Goal: Complete application form

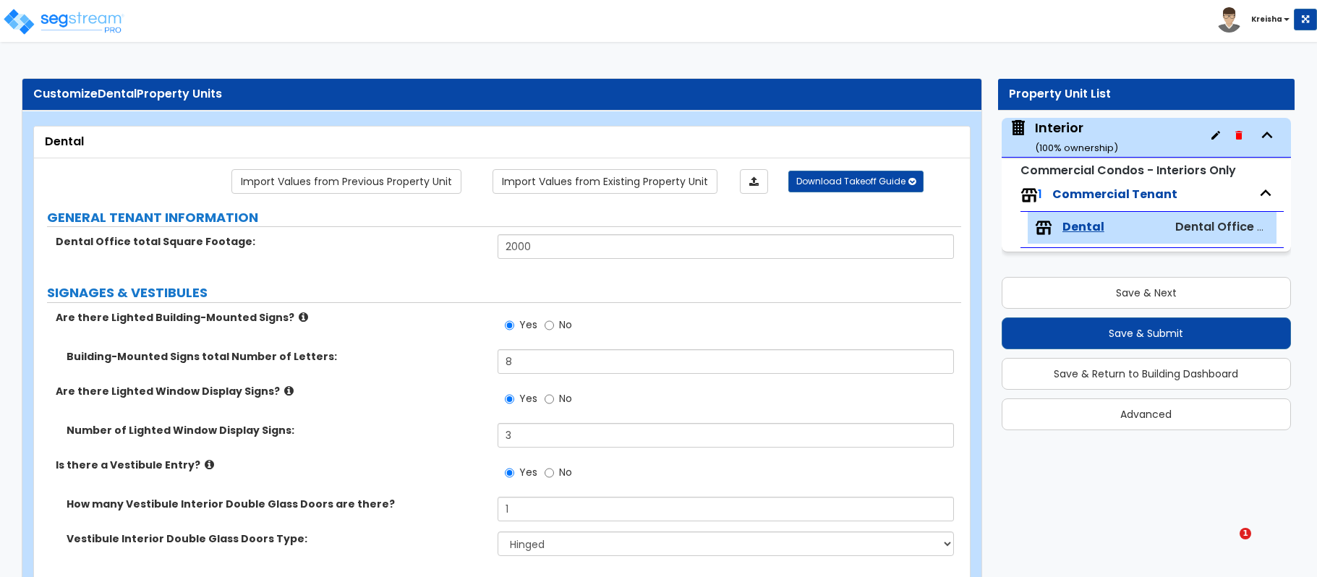
select select "1"
select select "4"
select select "2"
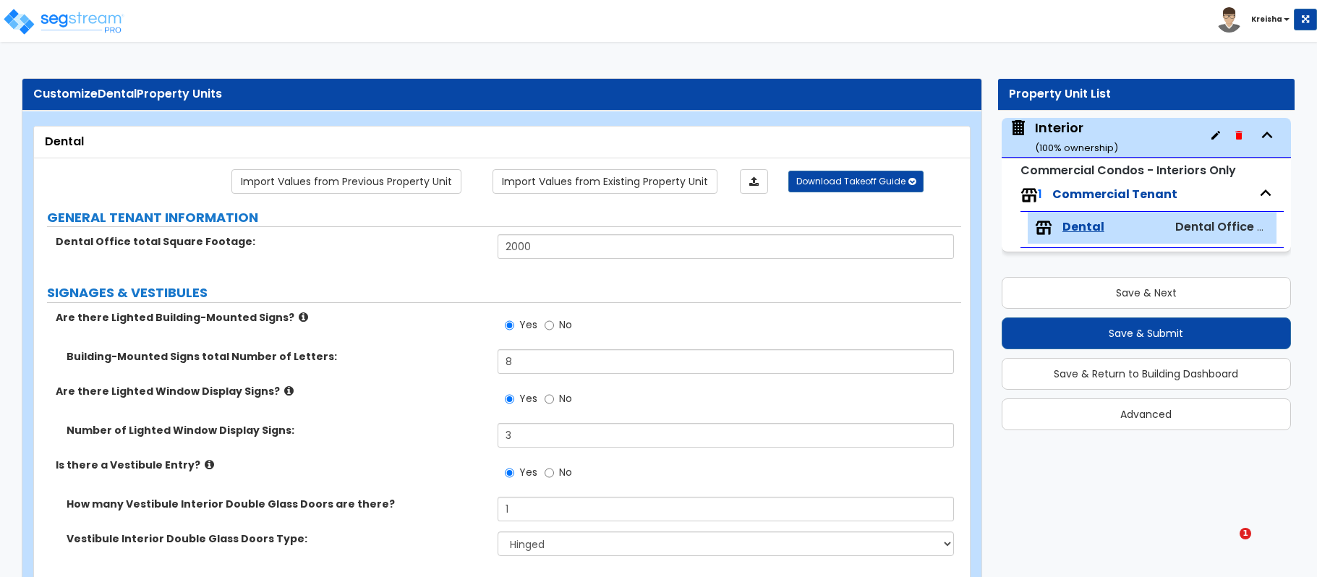
select select "3"
select select "1"
select select "5"
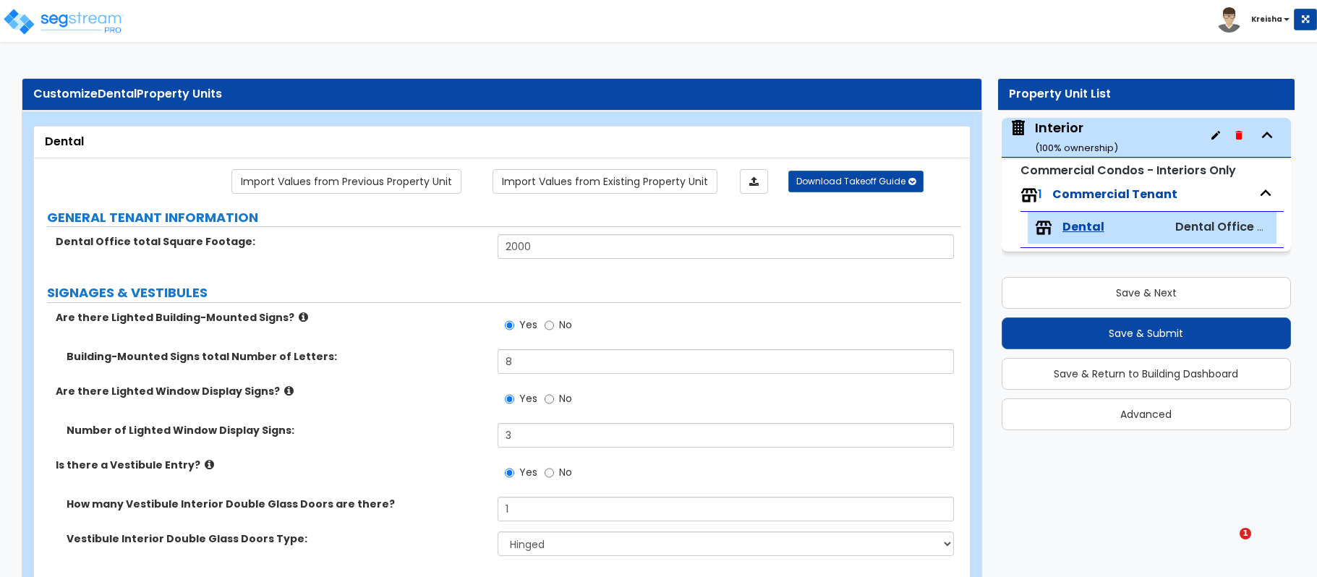
select select "2"
select select "1"
select select "3"
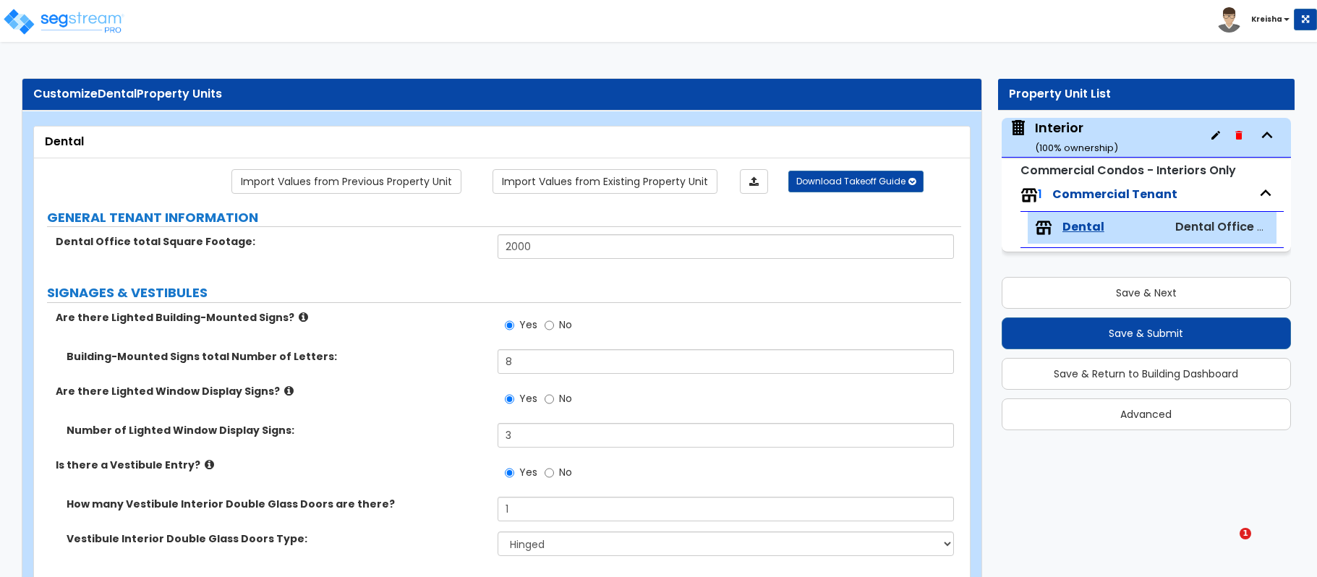
select select "1"
select select "2"
select select "1"
select select "5"
select select "1"
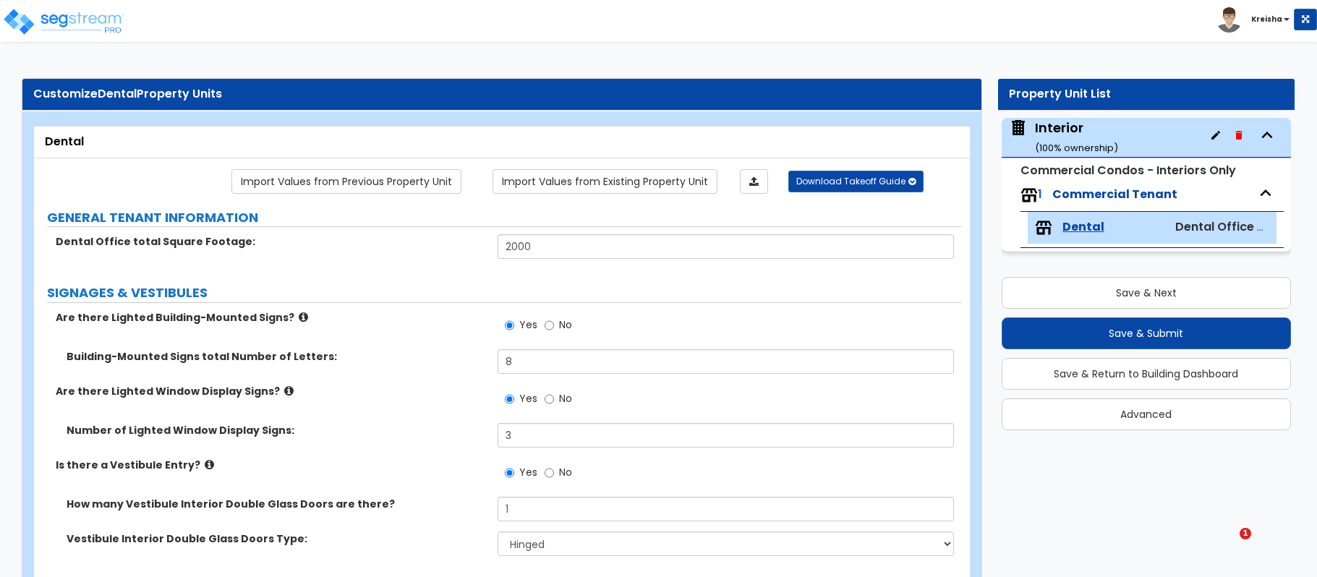
select select "1"
select select "2"
select select "4"
select select "1"
select select "4"
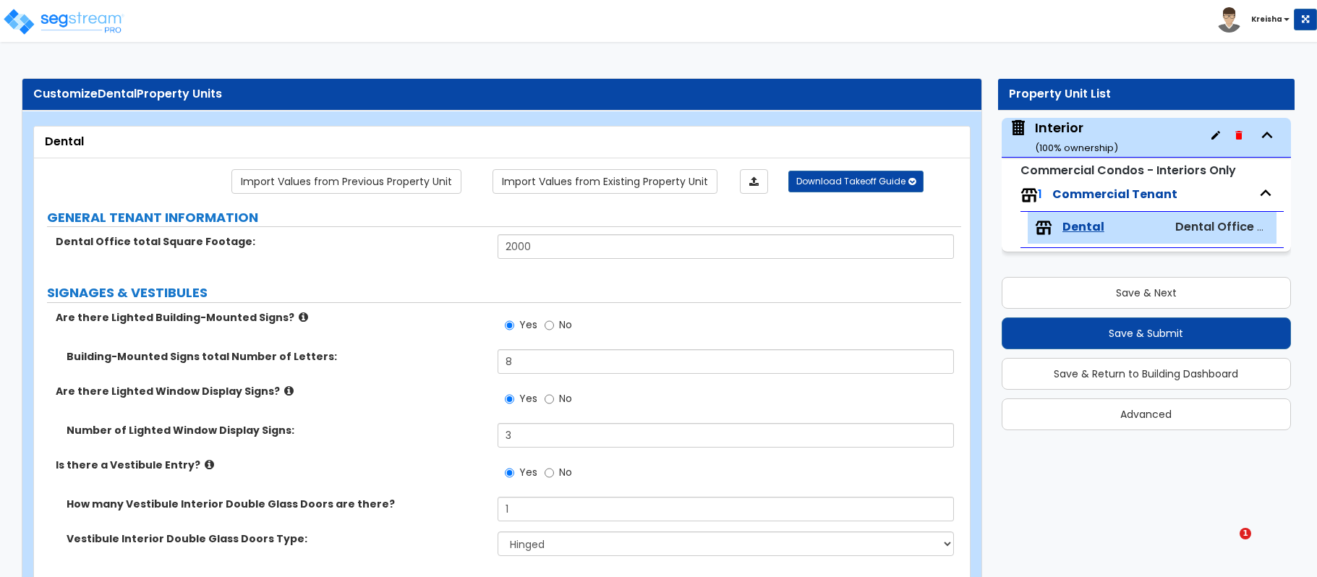
select select "2"
select select "3"
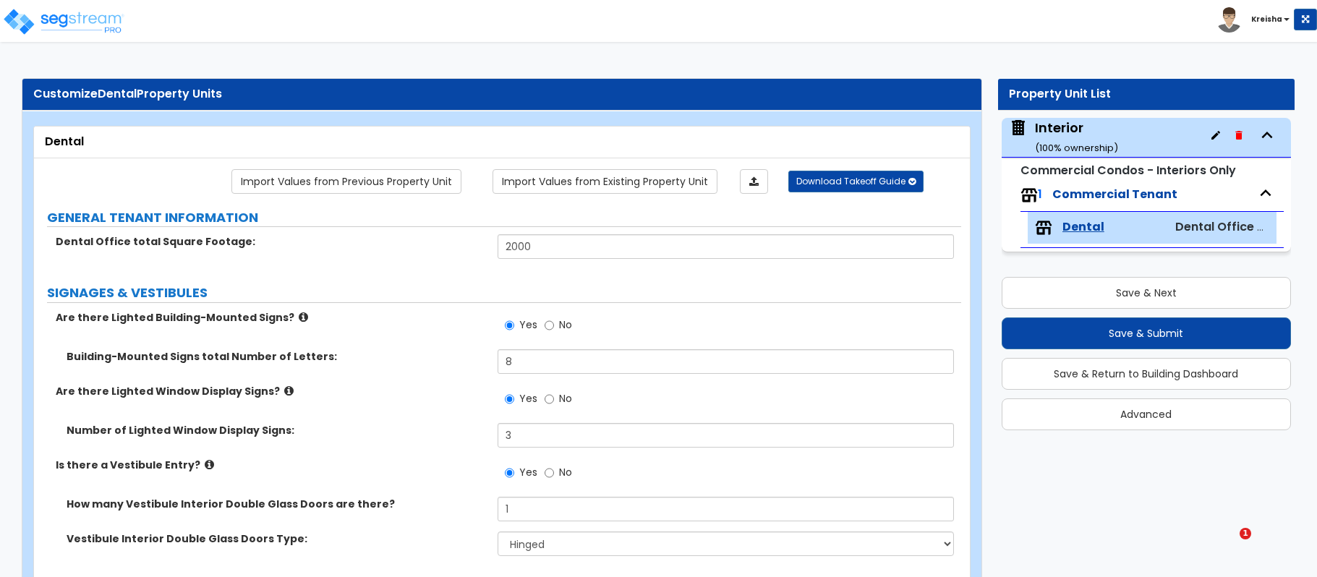
select select "1"
select select "2"
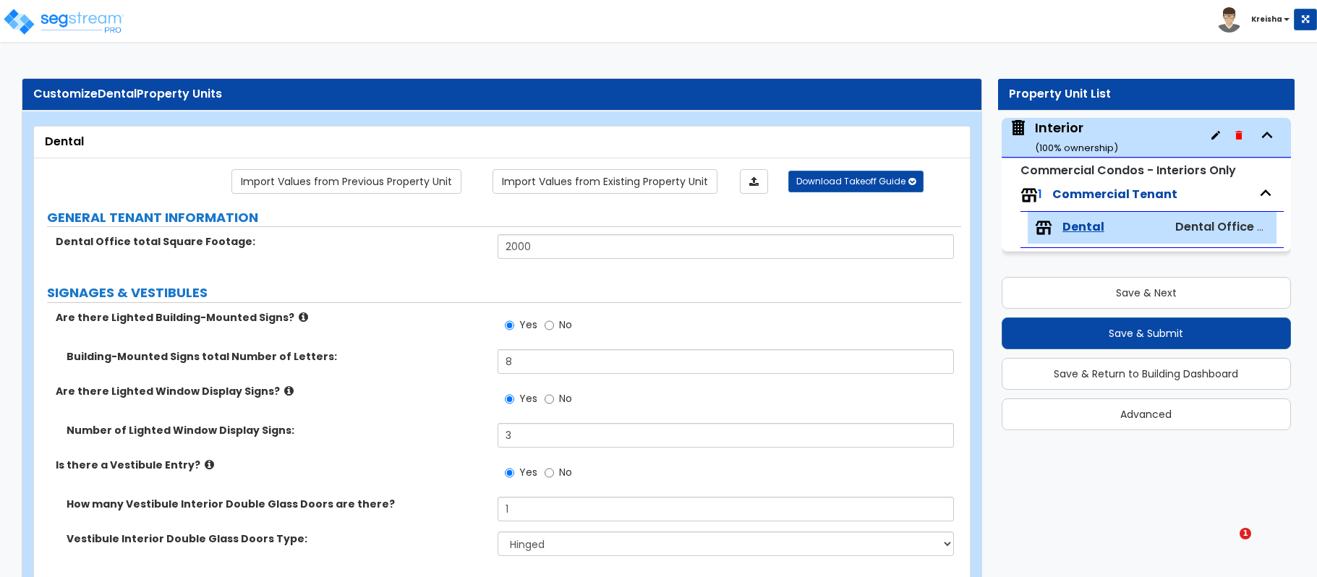
select select "2"
select select "3"
select select "4"
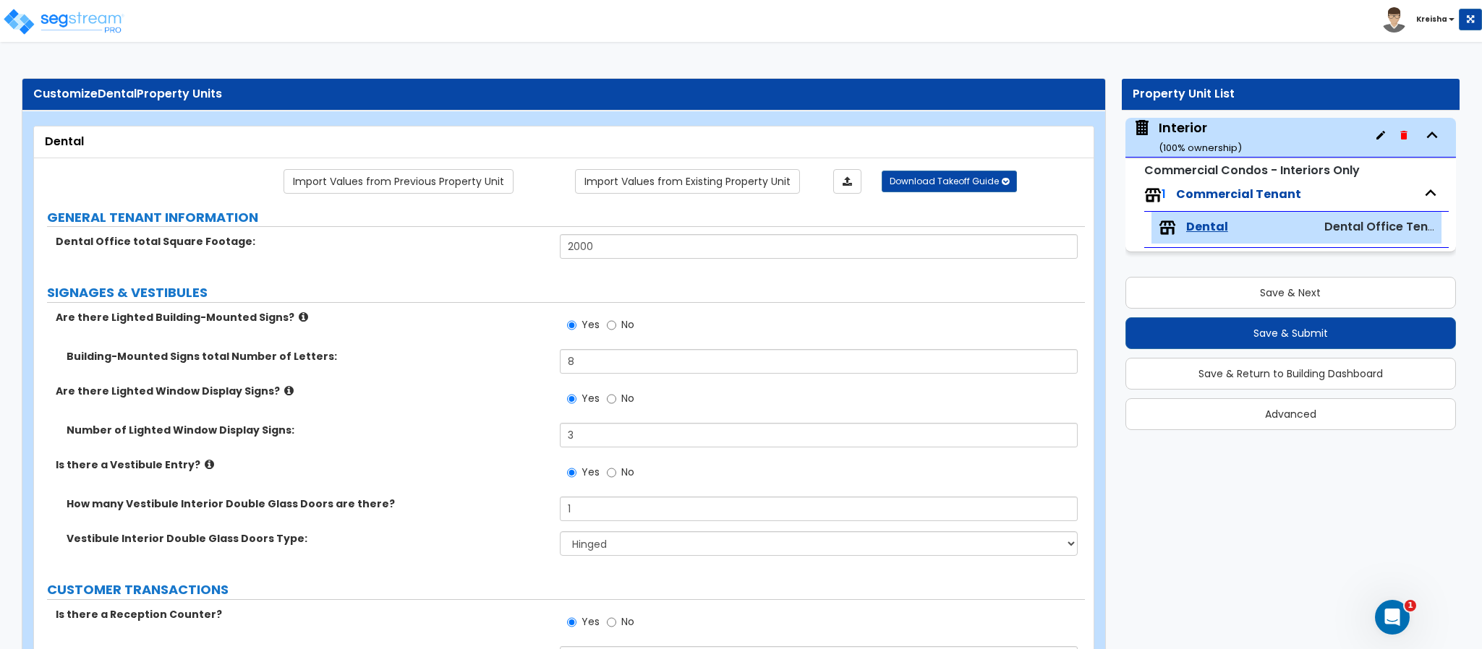
click at [1191, 22] on div "Toggle navigation Kreisha" at bounding box center [741, 21] width 1482 height 42
click at [977, 24] on div "Toggle navigation Kreisha" at bounding box center [741, 21] width 1482 height 42
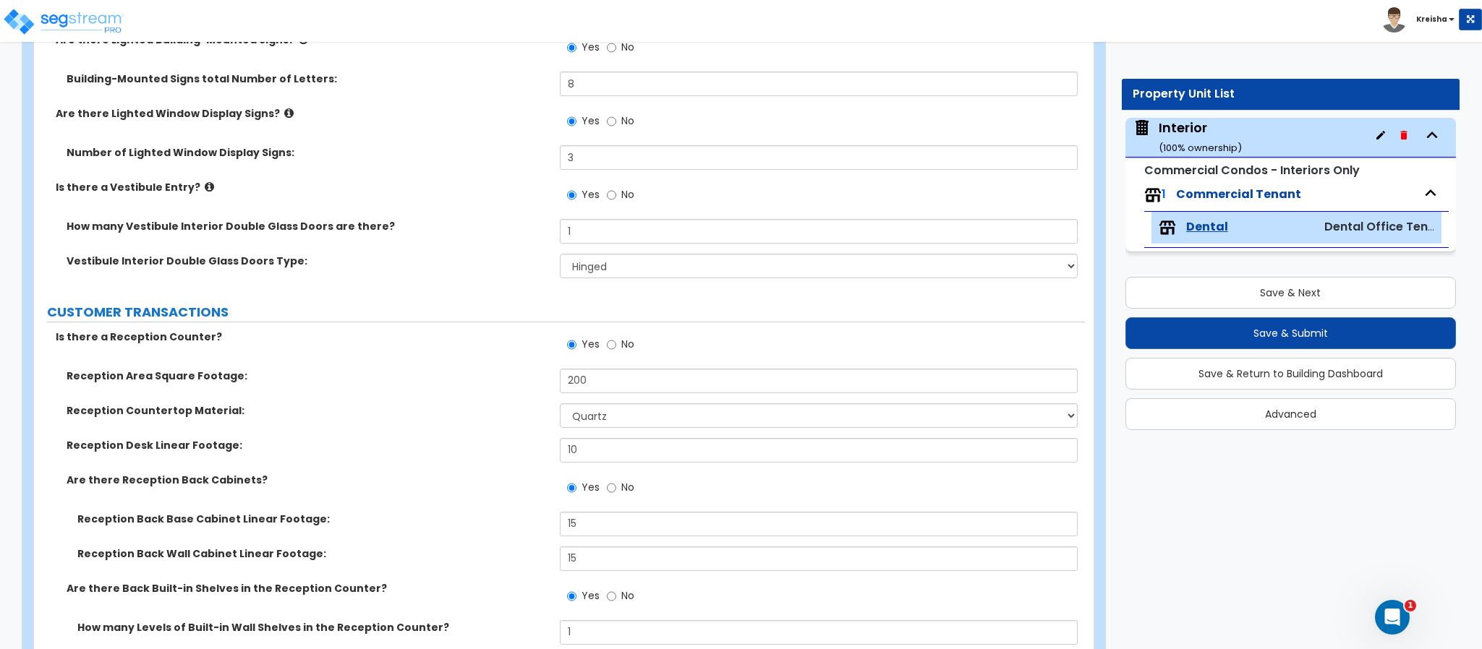
scroll to position [434, 0]
